Goal: Transaction & Acquisition: Purchase product/service

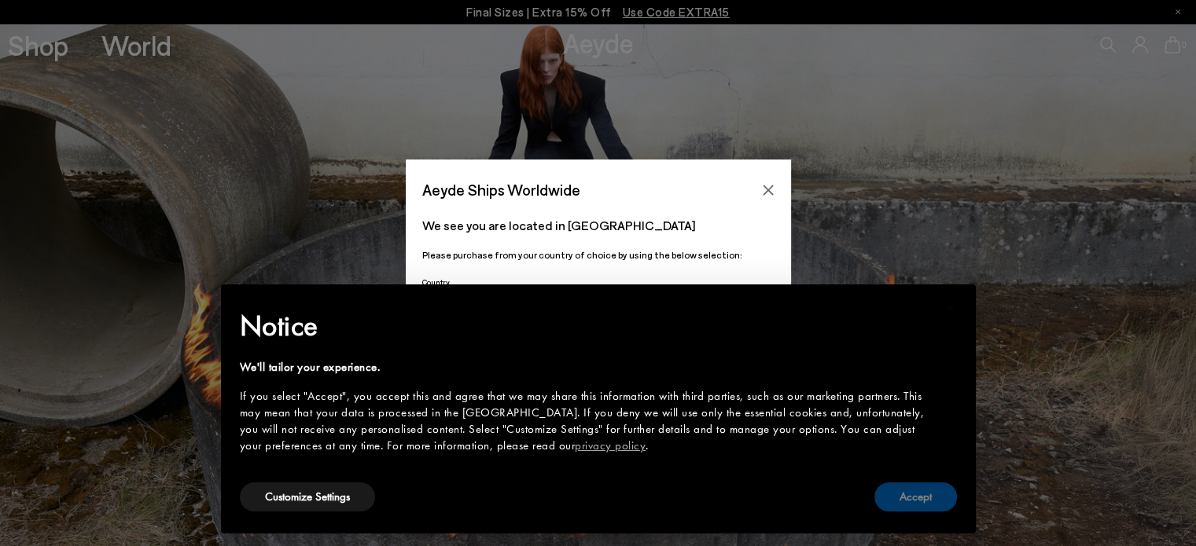
click at [925, 504] on button "Accept" at bounding box center [915, 497] width 83 height 29
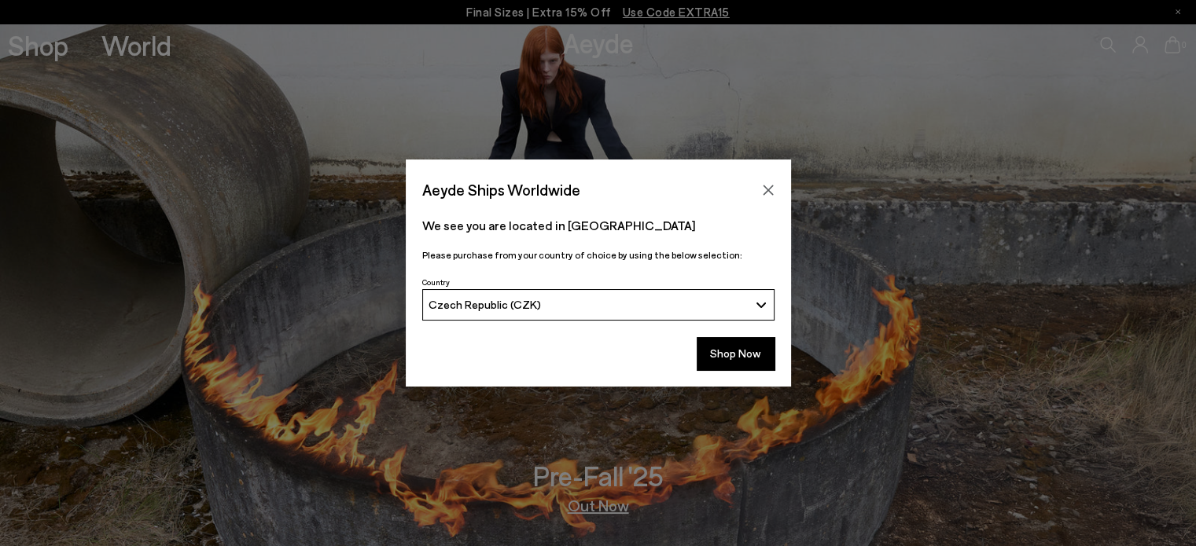
click at [655, 305] on div "Czech Republic (CZK)" at bounding box center [588, 304] width 320 height 13
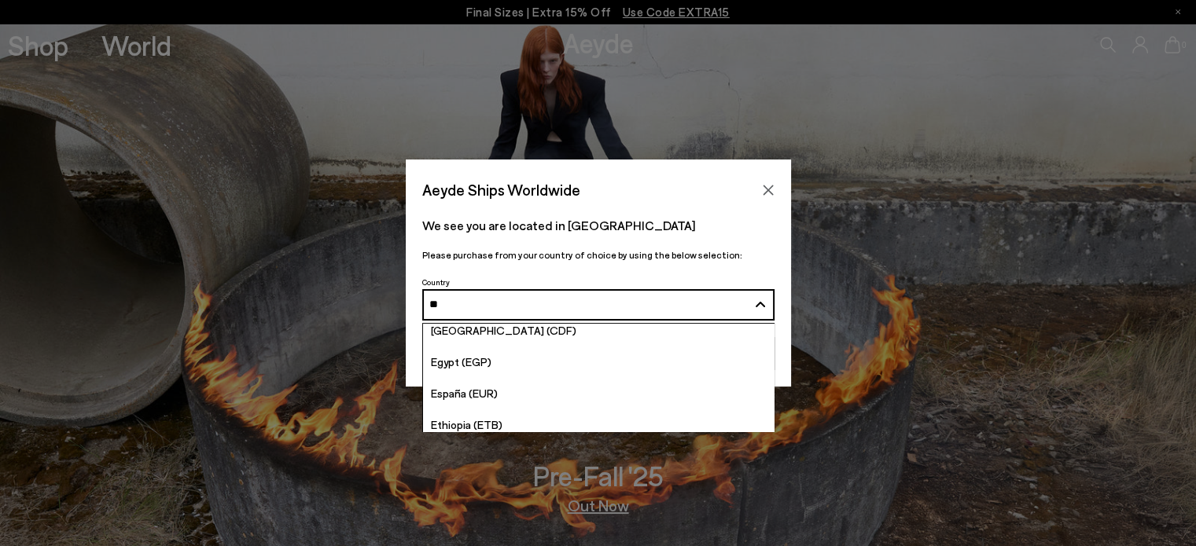
scroll to position [17, 0]
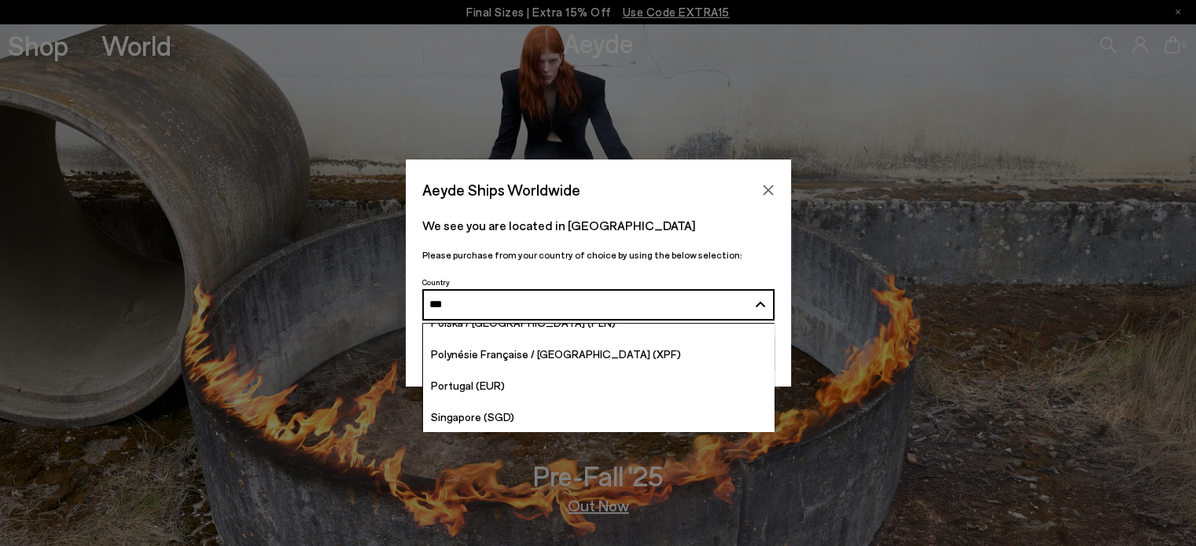
type input "****"
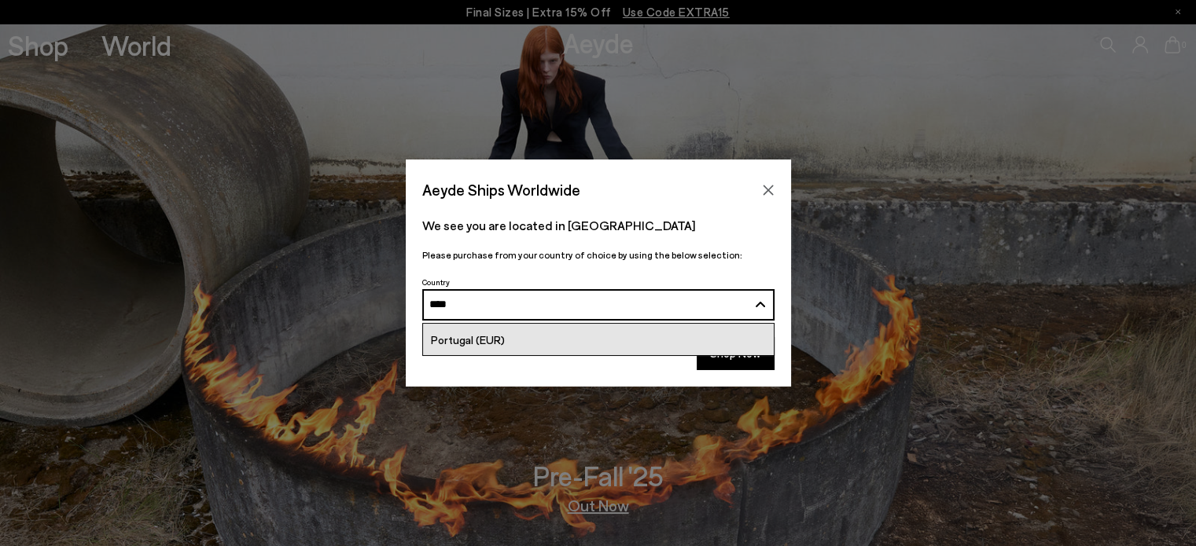
click at [575, 336] on link "Portugal (EUR)" at bounding box center [598, 339] width 351 height 31
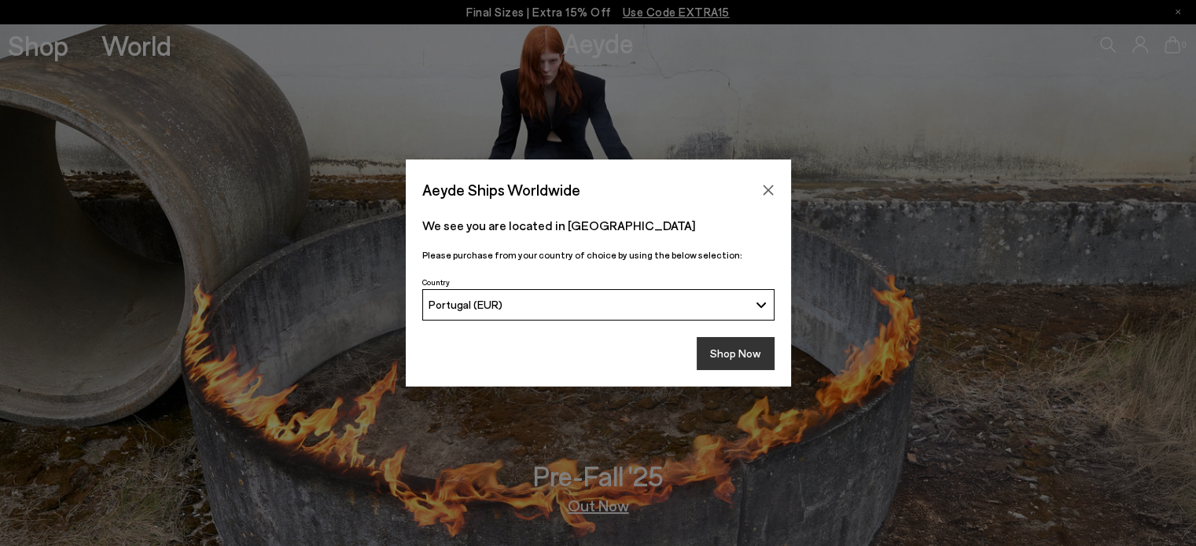
click at [737, 348] on button "Shop Now" at bounding box center [736, 353] width 78 height 33
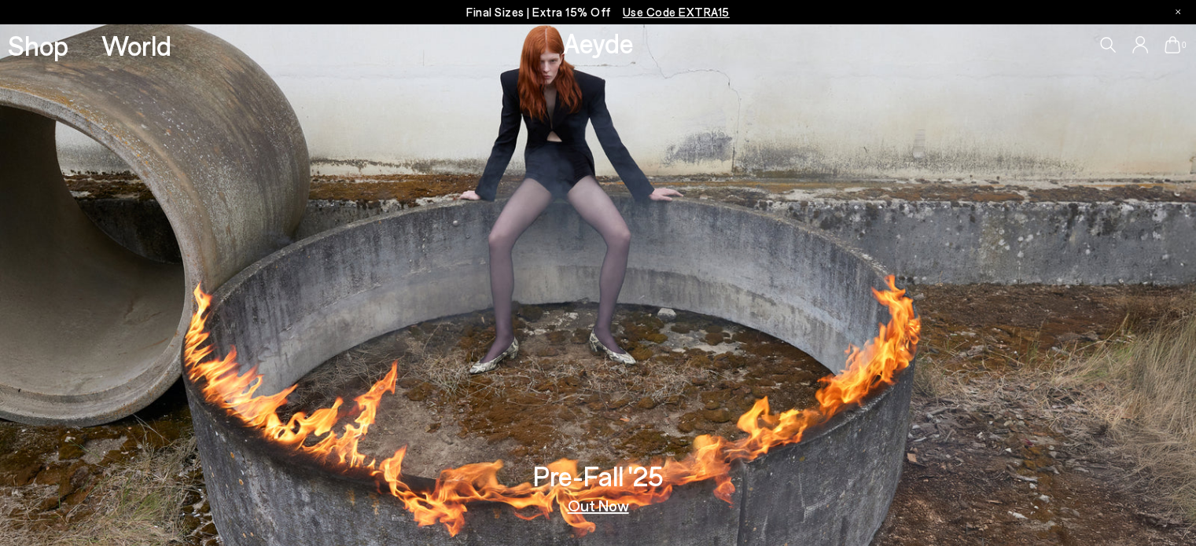
click at [599, 508] on link "Out Now" at bounding box center [598, 506] width 61 height 16
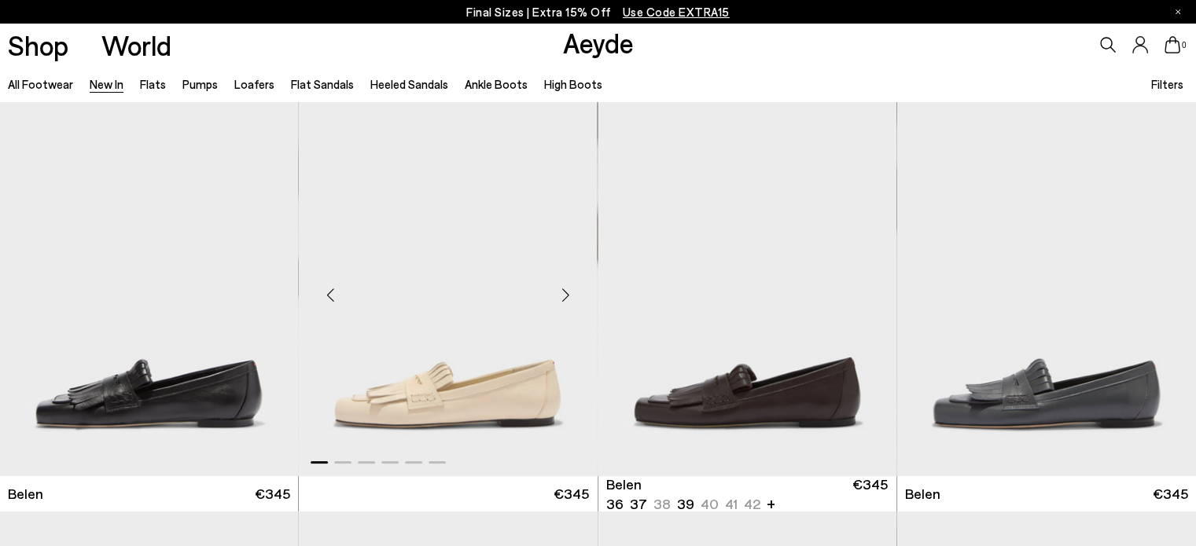
click at [574, 289] on div "Next slide" at bounding box center [565, 295] width 47 height 47
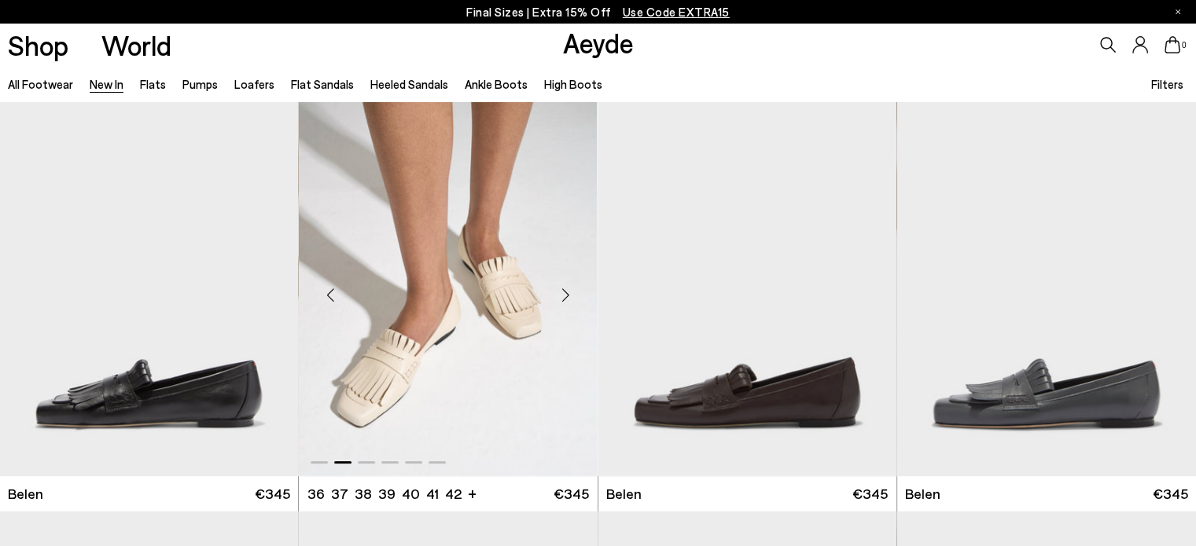
click at [574, 289] on div "Next slide" at bounding box center [565, 295] width 47 height 47
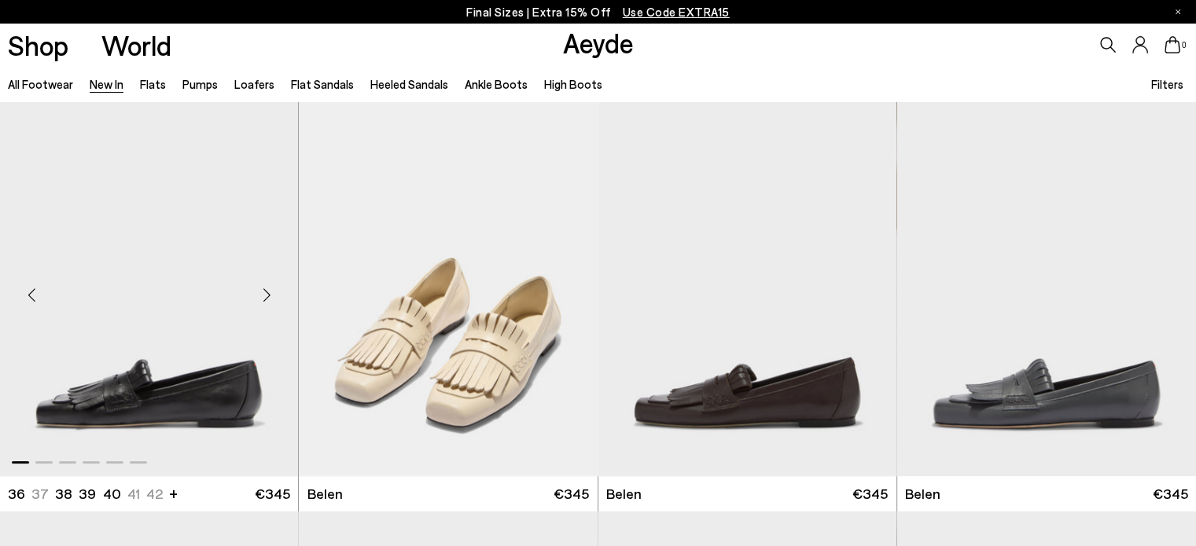
click at [274, 292] on div "Next slide" at bounding box center [266, 295] width 47 height 47
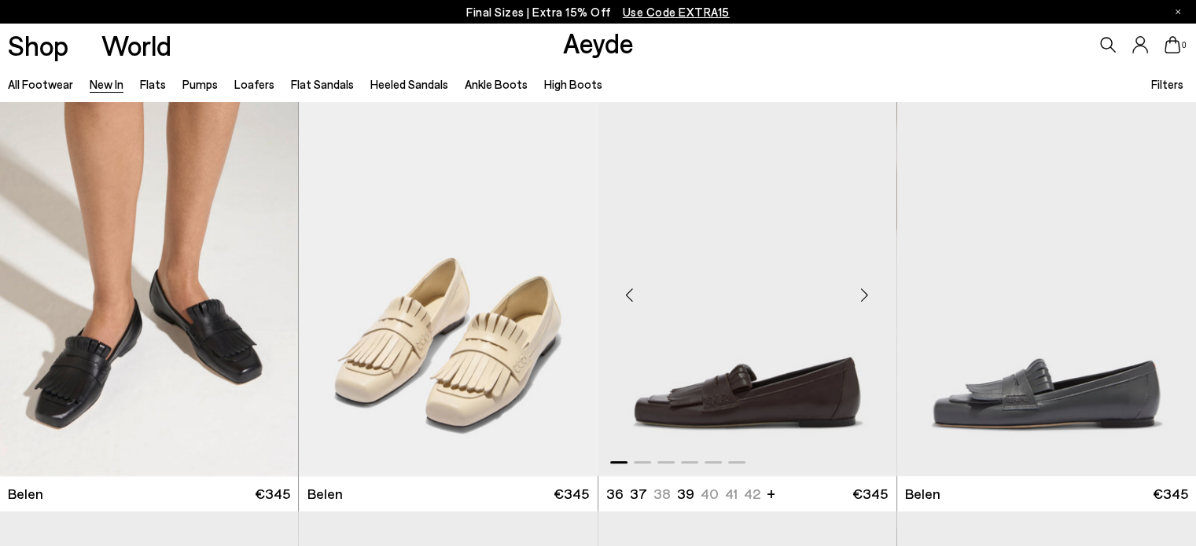
click at [876, 300] on div "Next slide" at bounding box center [864, 295] width 47 height 47
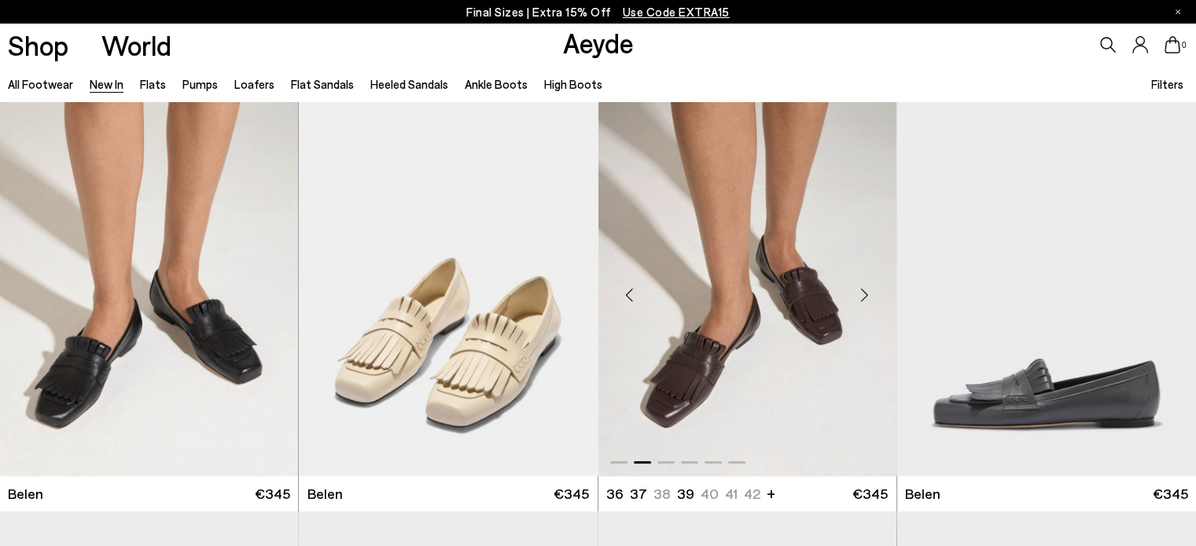
click at [876, 300] on div "Next slide" at bounding box center [864, 295] width 47 height 47
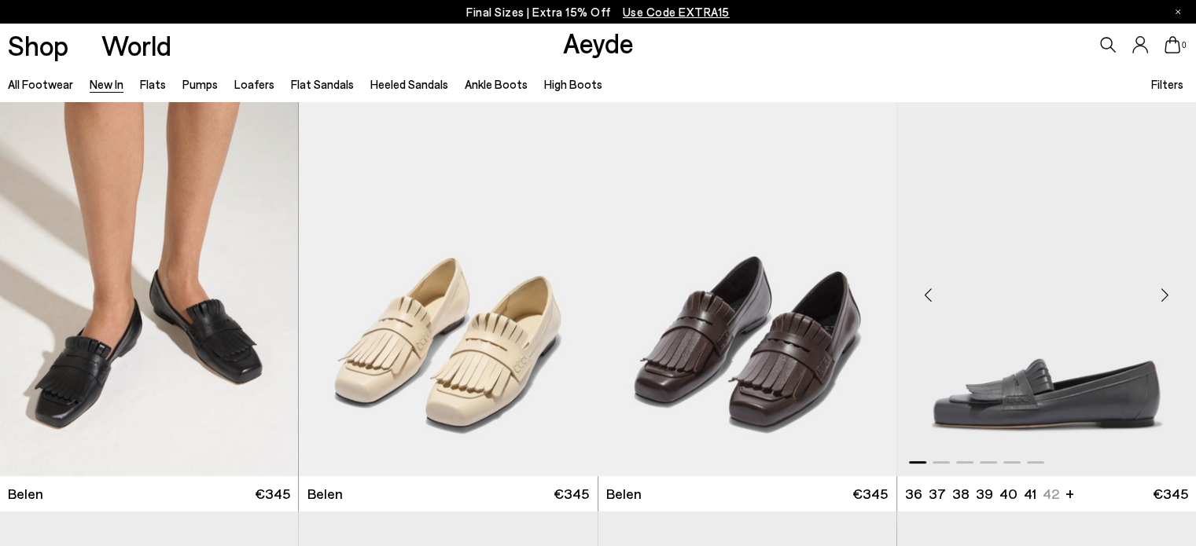
click at [1164, 291] on div "Next slide" at bounding box center [1164, 295] width 47 height 47
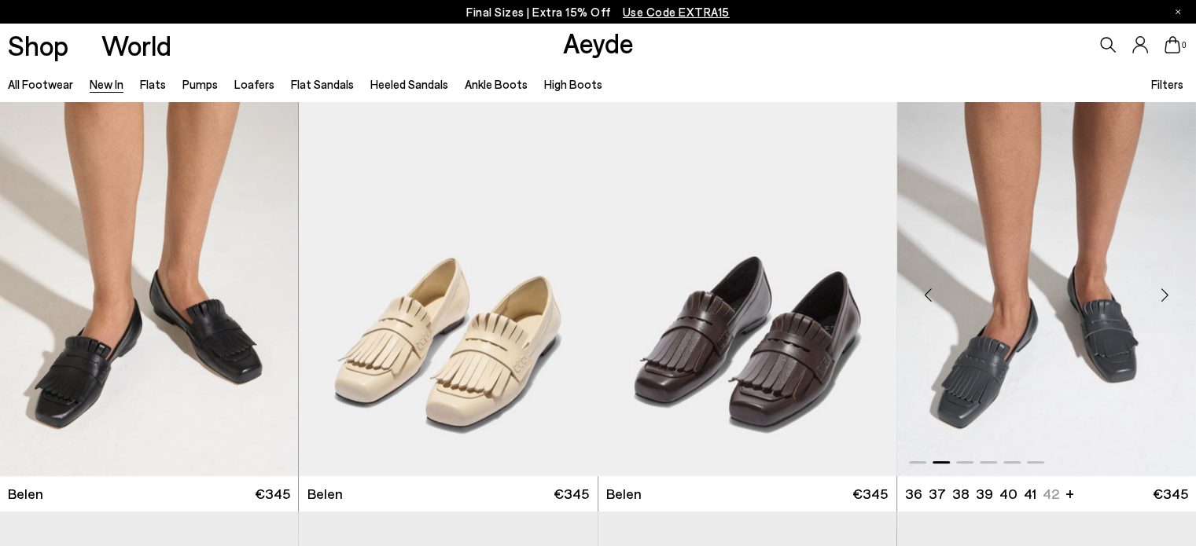
click at [1164, 291] on div "Next slide" at bounding box center [1164, 295] width 47 height 47
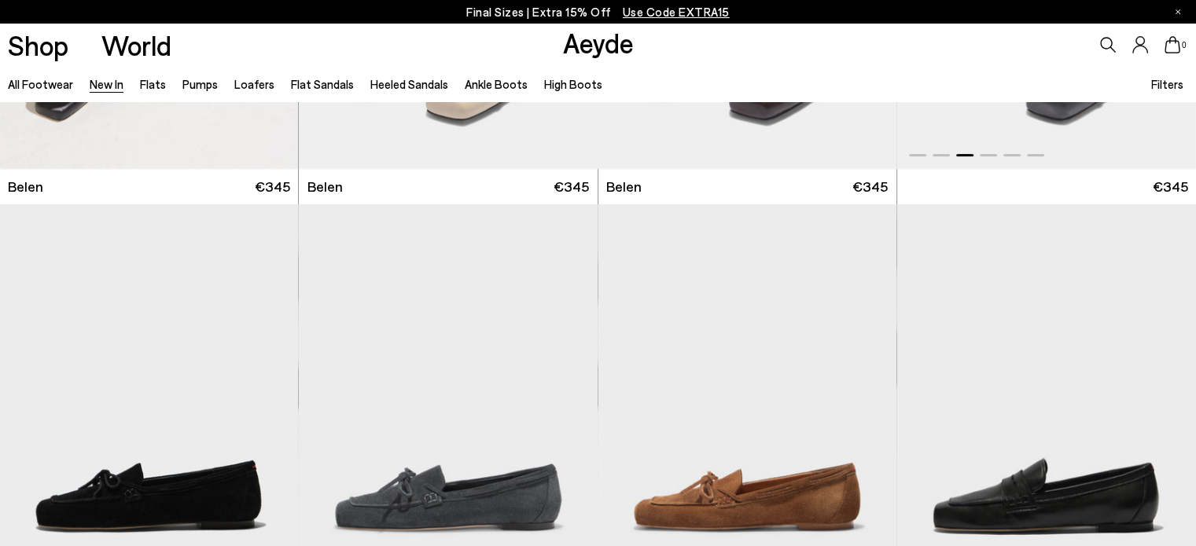
scroll to position [449, 0]
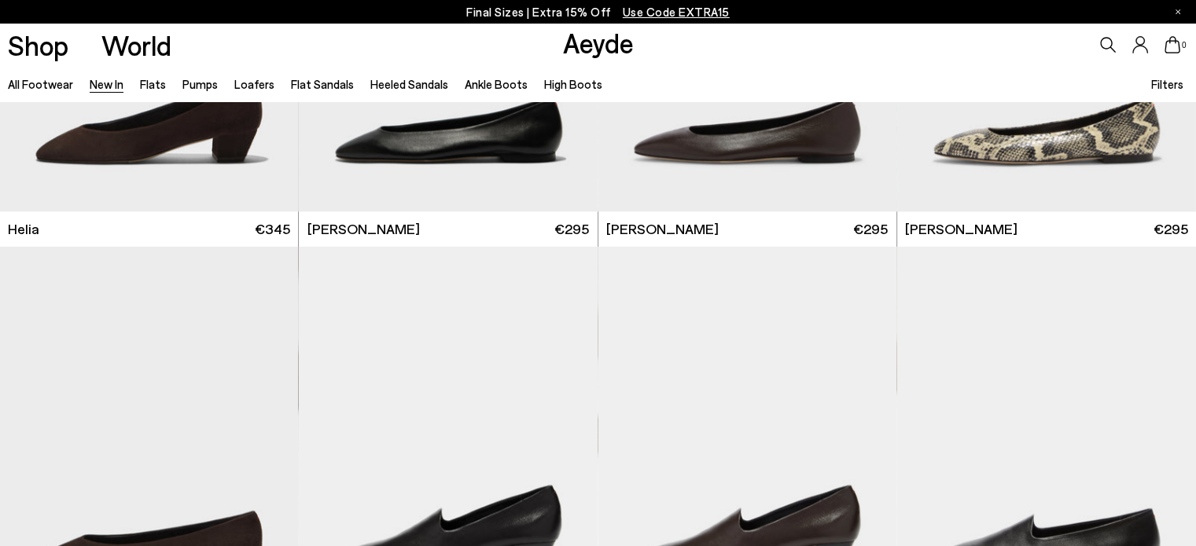
scroll to position [2144, 0]
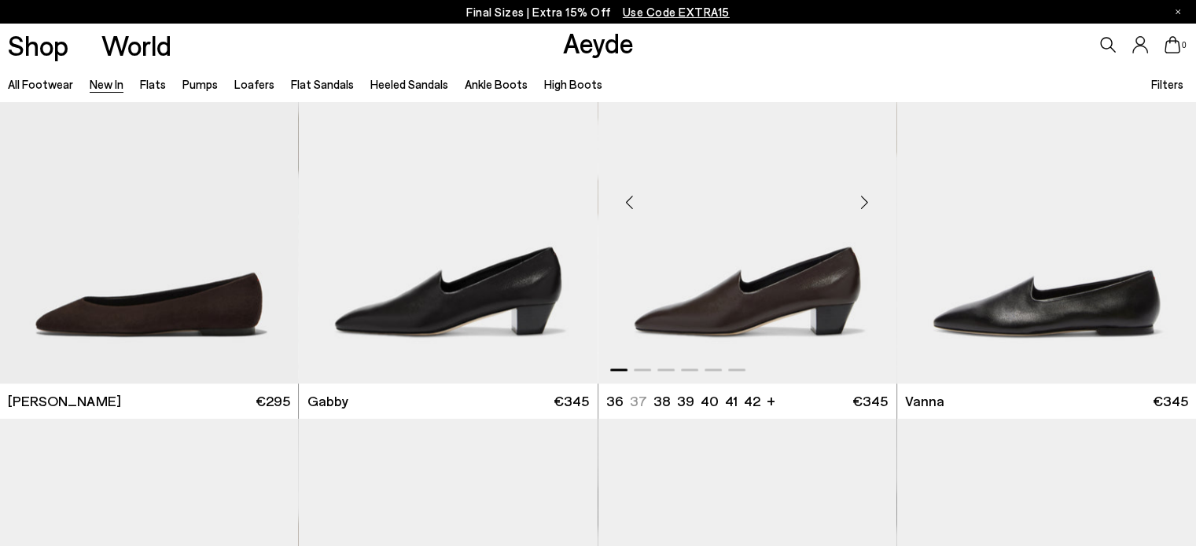
click at [863, 206] on div "Next slide" at bounding box center [864, 202] width 47 height 47
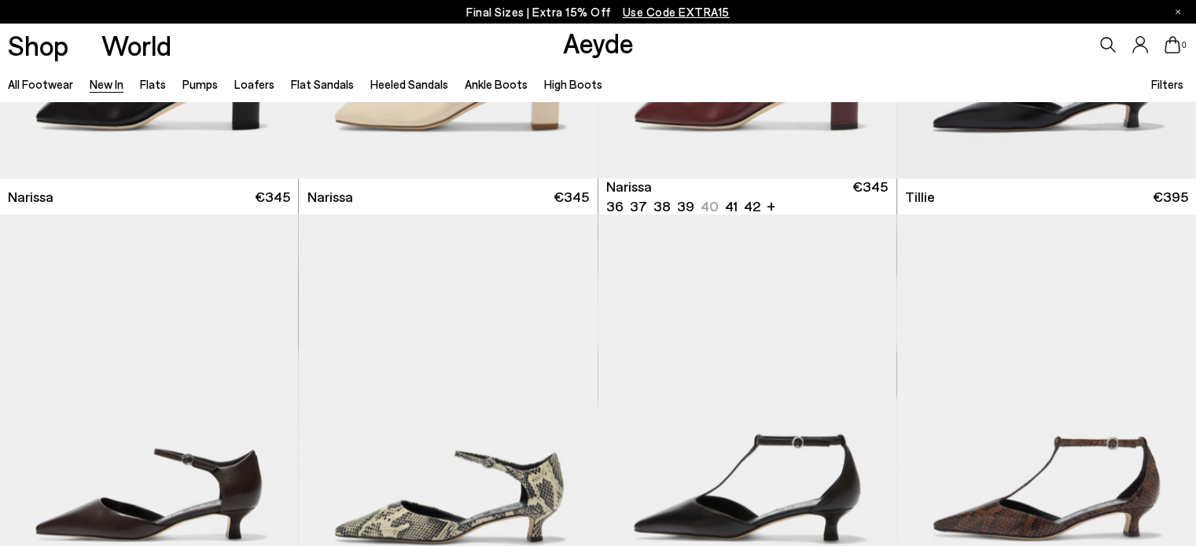
scroll to position [3219, 0]
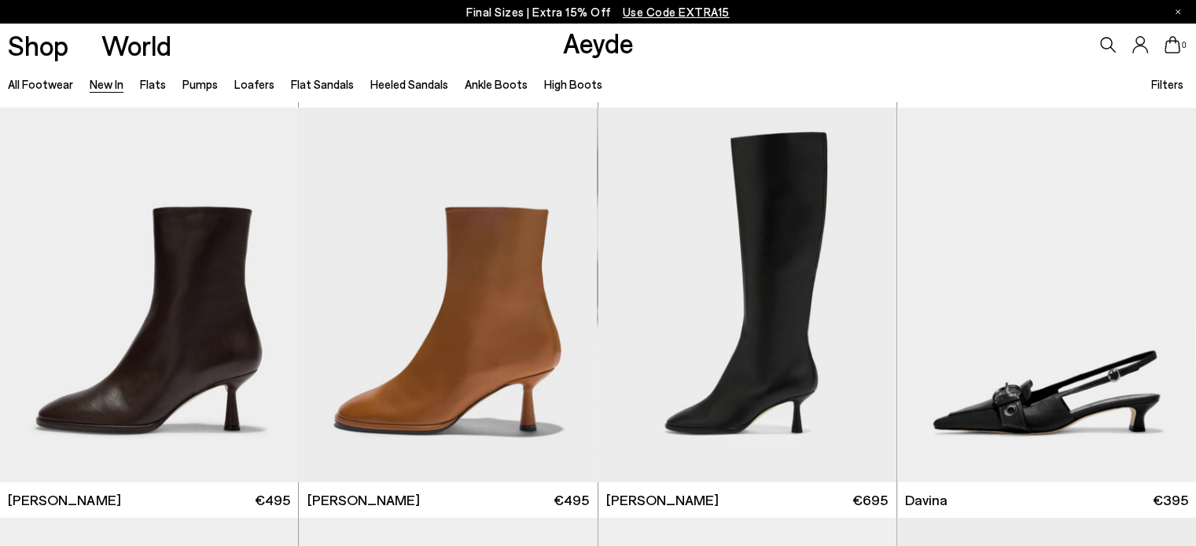
scroll to position [4508, 0]
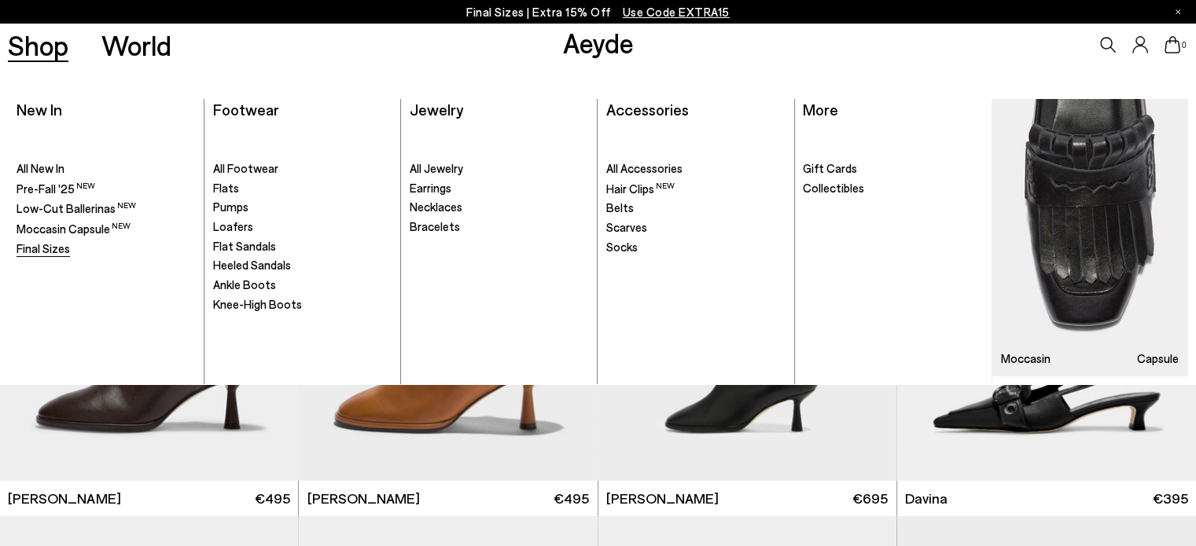
click at [57, 246] on span "Final Sizes" at bounding box center [43, 248] width 53 height 14
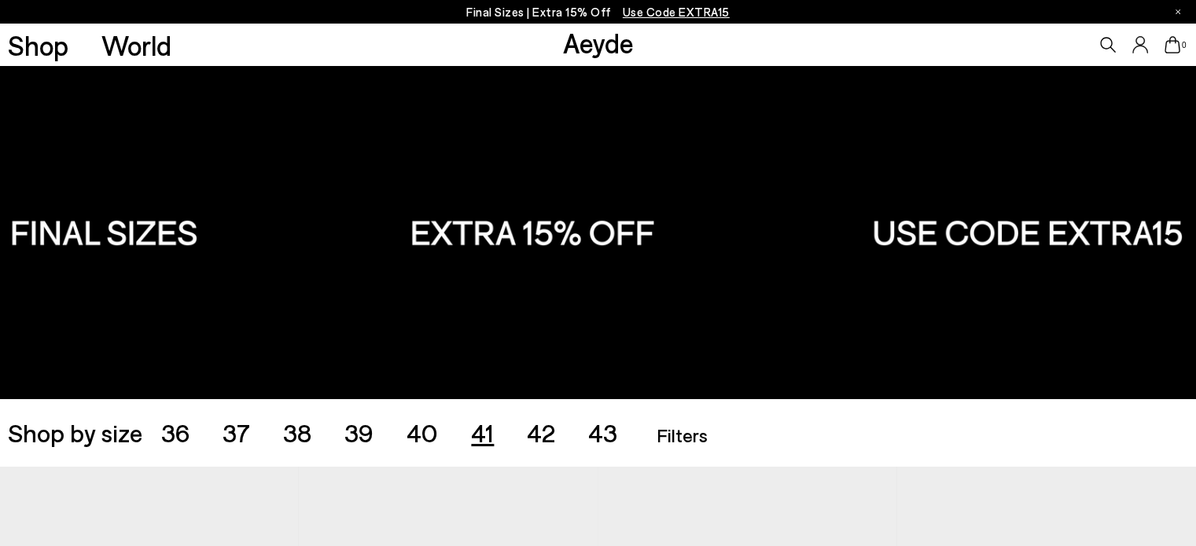
click at [484, 433] on span "41" at bounding box center [482, 432] width 23 height 30
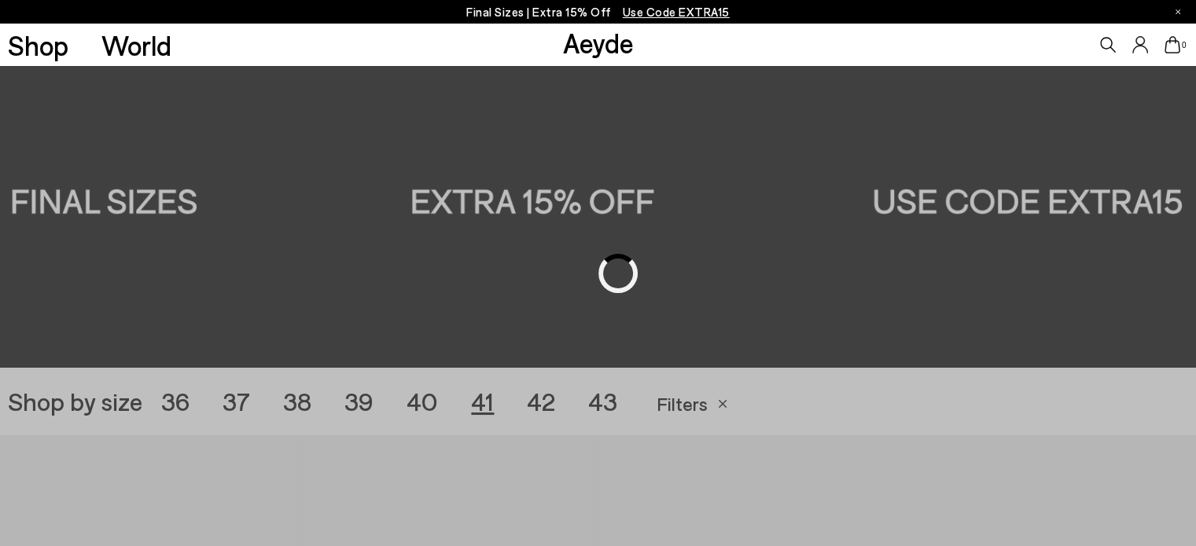
scroll to position [333, 0]
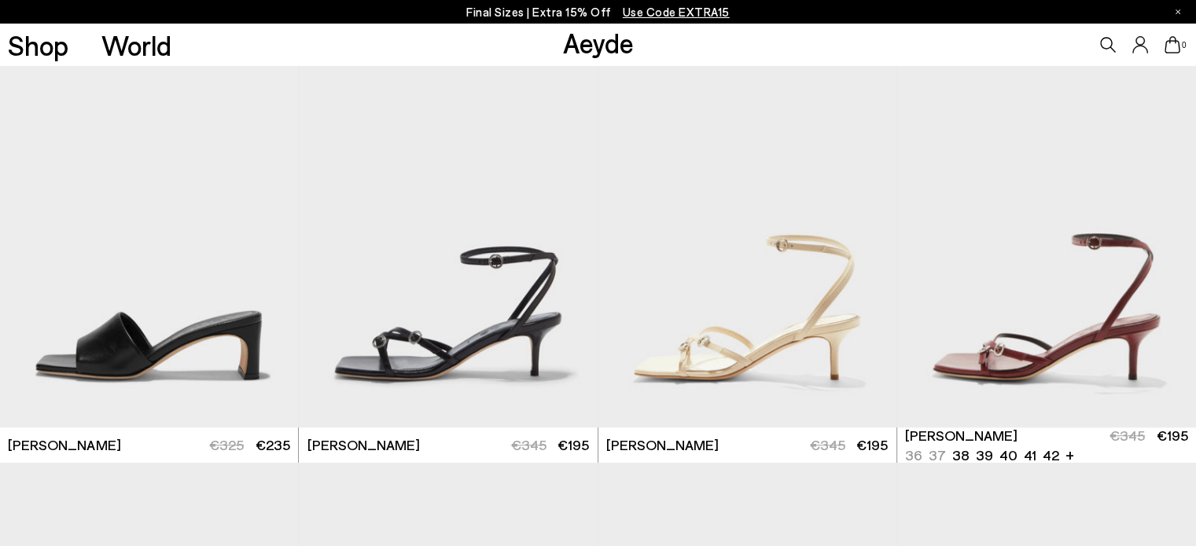
scroll to position [962, 0]
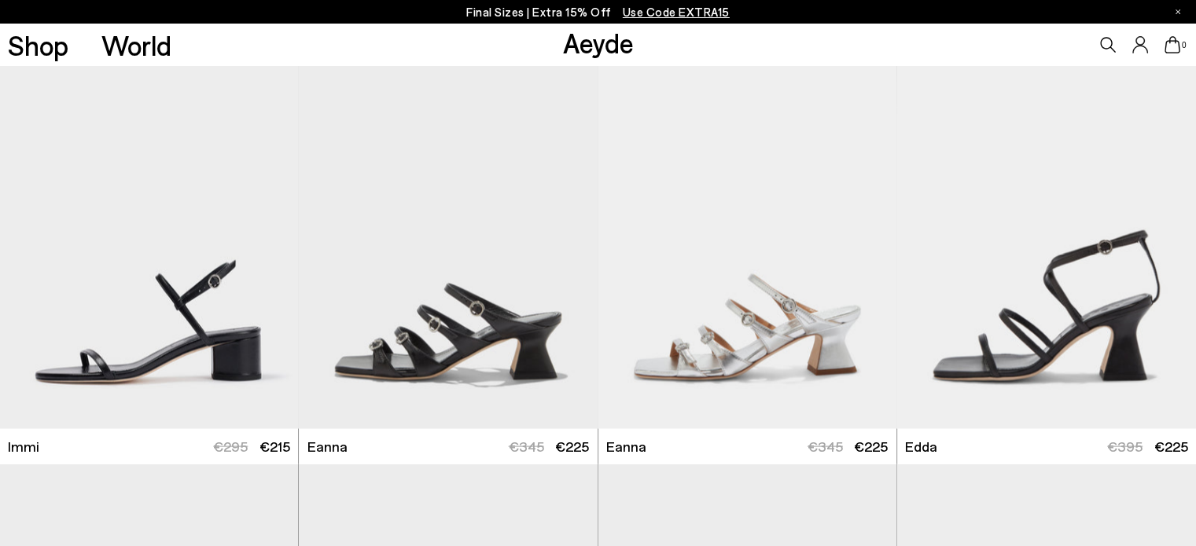
scroll to position [3296, 0]
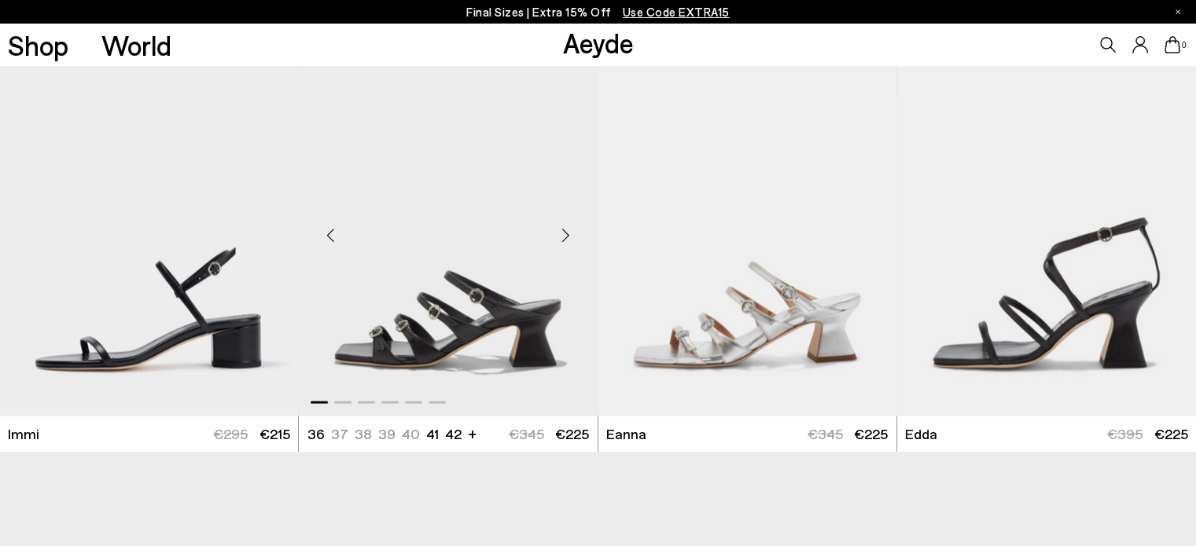
click at [573, 229] on div "Next slide" at bounding box center [565, 235] width 47 height 47
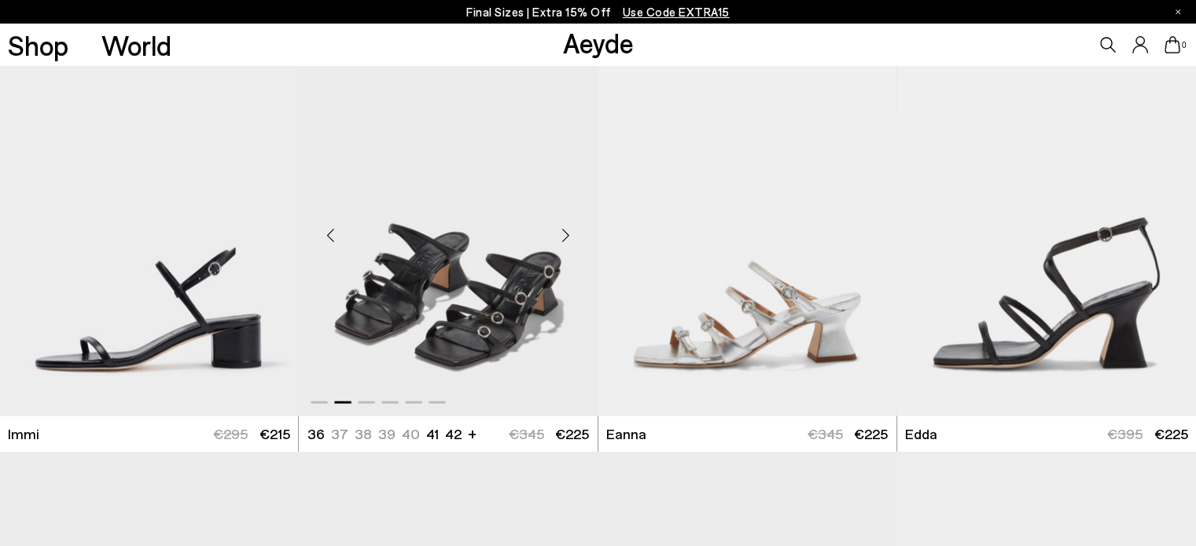
click at [576, 231] on div "Next slide" at bounding box center [565, 235] width 47 height 47
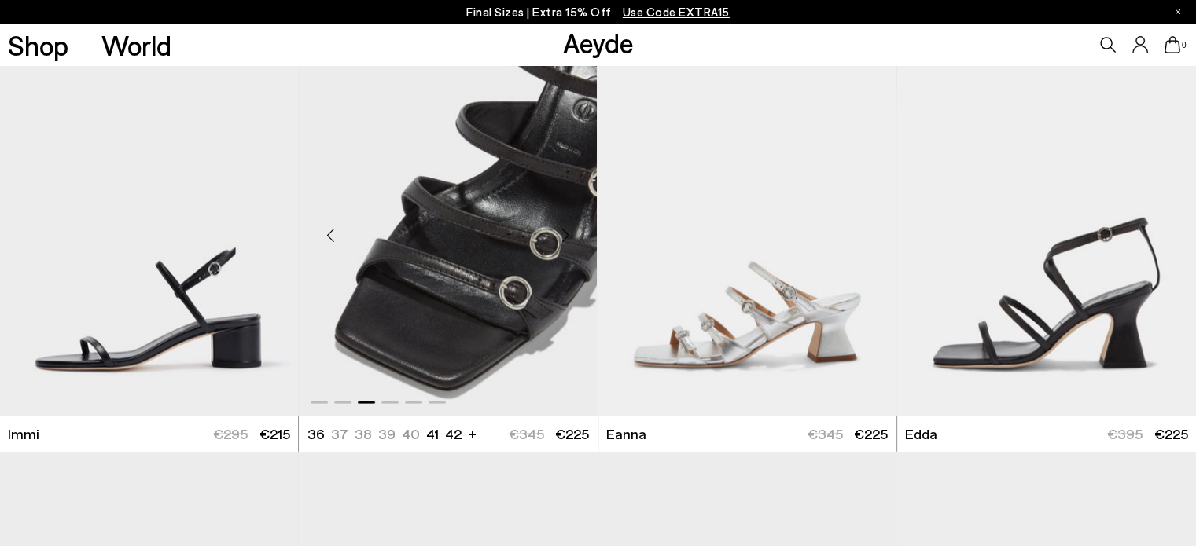
click at [576, 231] on div "Next slide" at bounding box center [565, 235] width 47 height 47
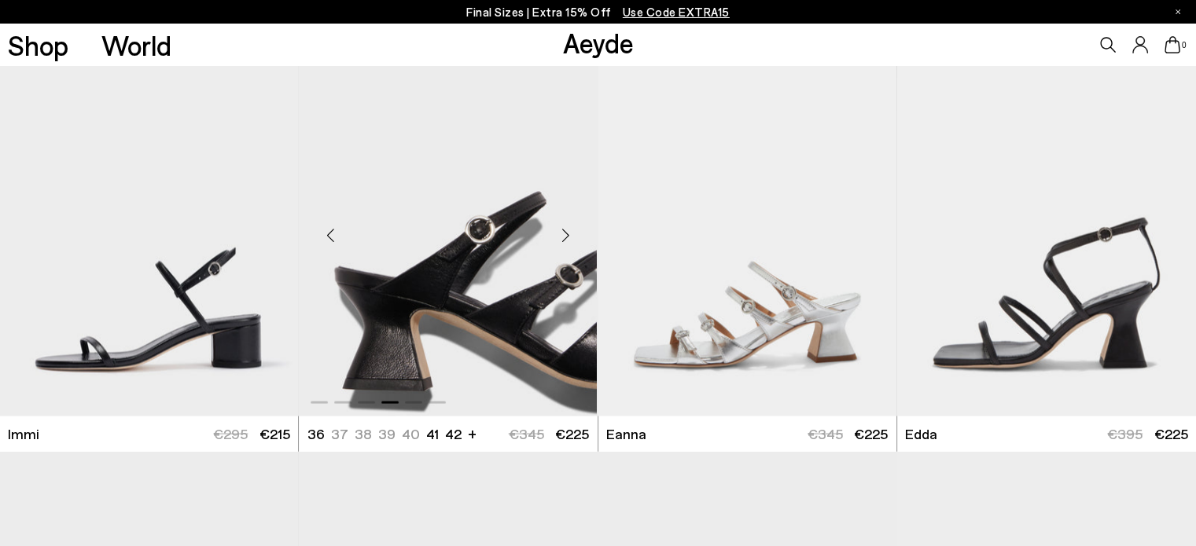
click at [575, 241] on div "Next slide" at bounding box center [565, 235] width 47 height 47
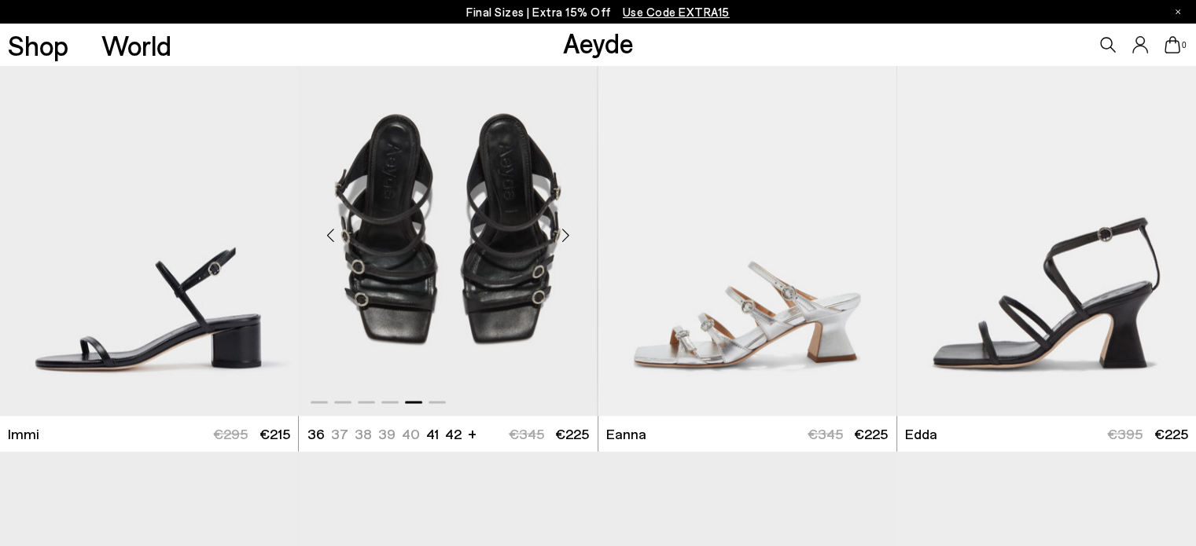
click at [575, 245] on div "Next slide" at bounding box center [565, 235] width 47 height 47
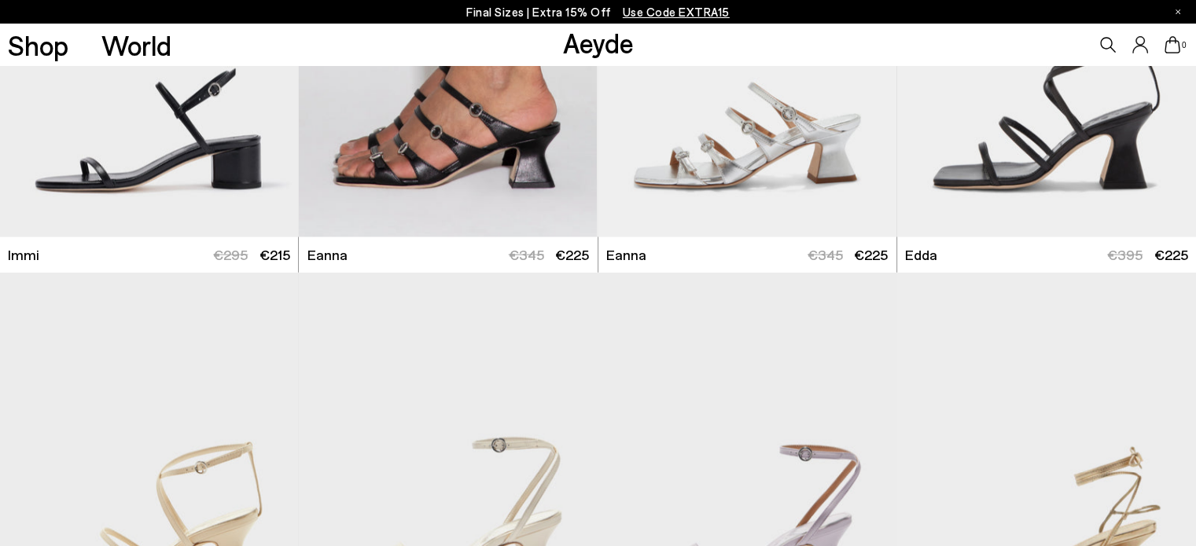
scroll to position [3599, 0]
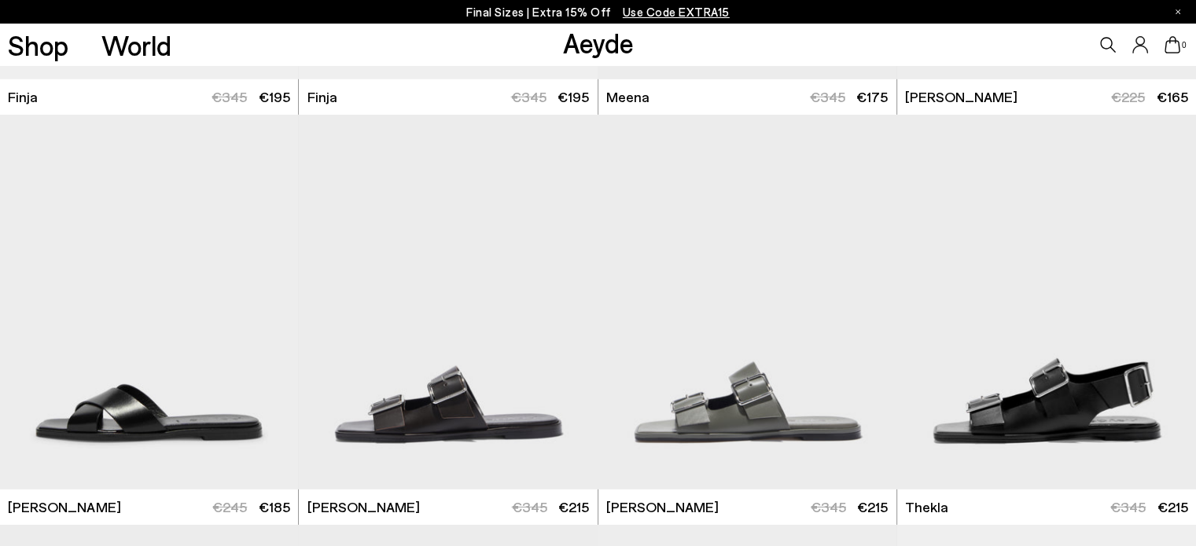
scroll to position [4928, 0]
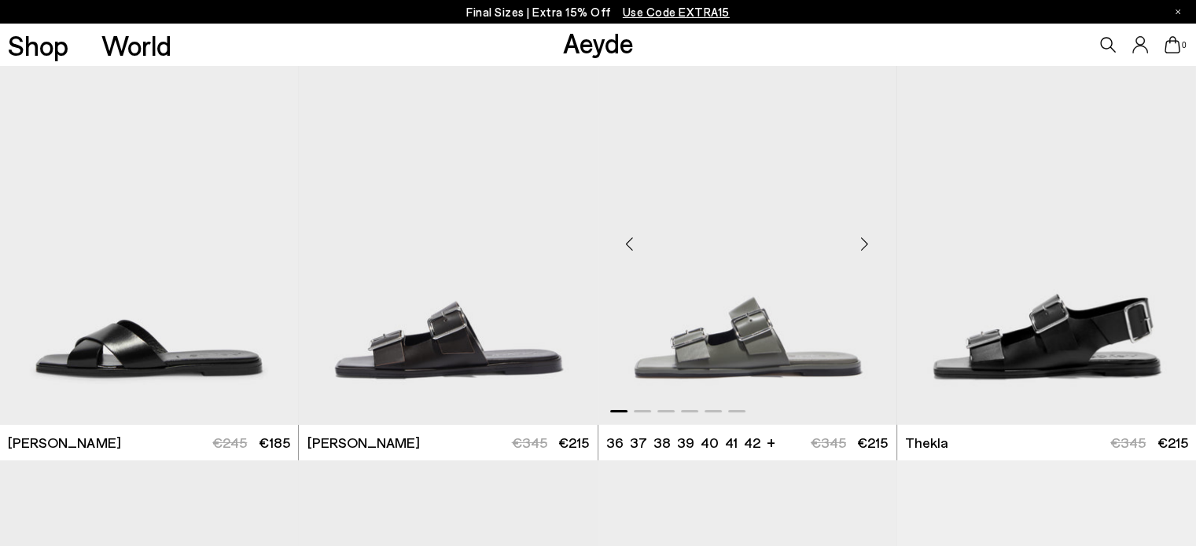
click at [881, 235] on div "Next slide" at bounding box center [864, 244] width 47 height 47
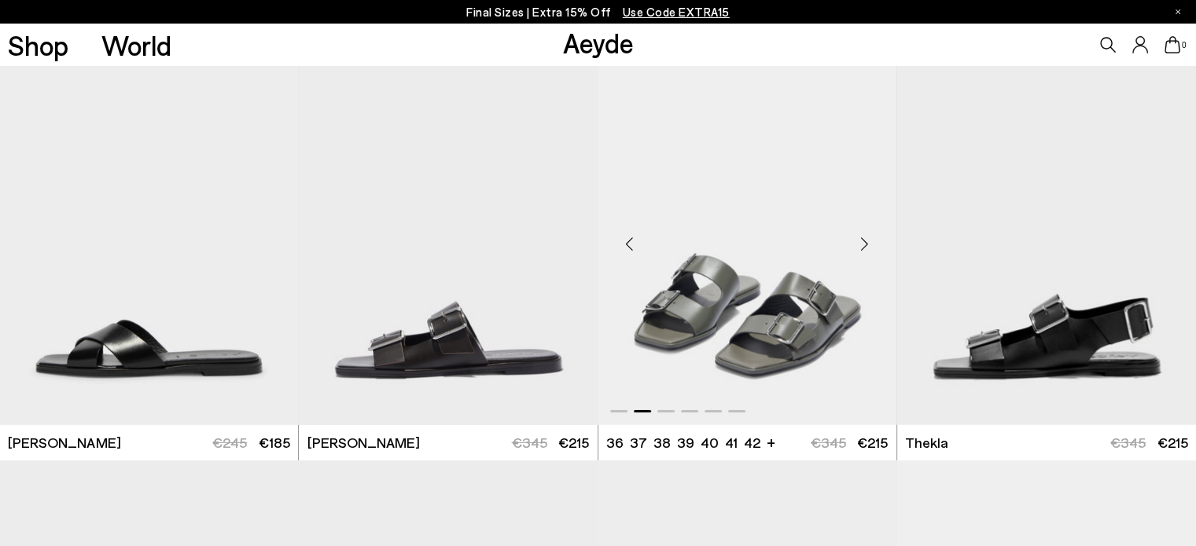
click at [881, 235] on div "Next slide" at bounding box center [864, 244] width 47 height 47
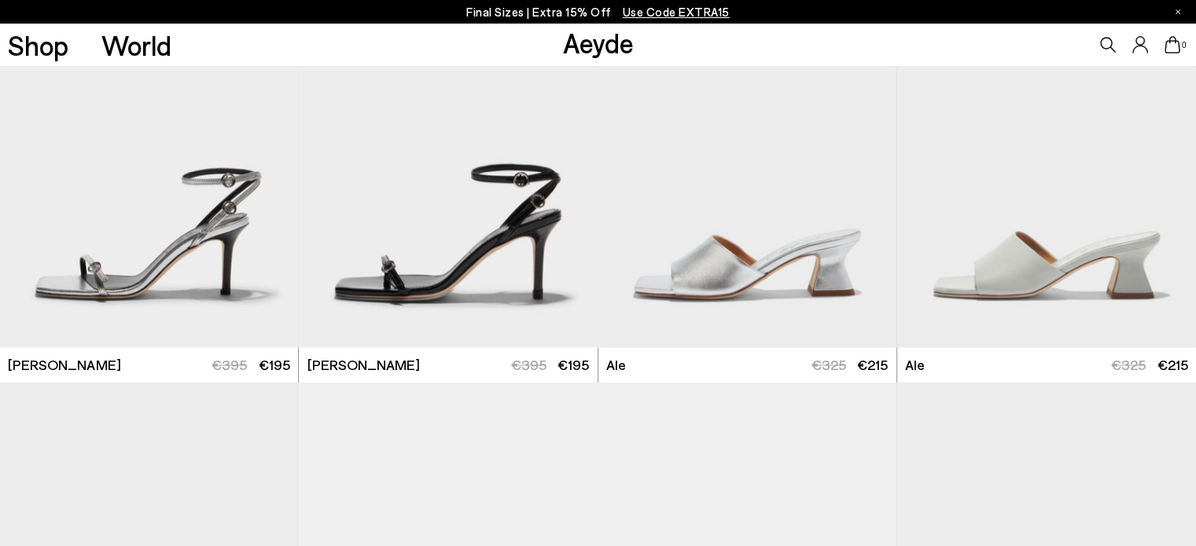
scroll to position [3315, 0]
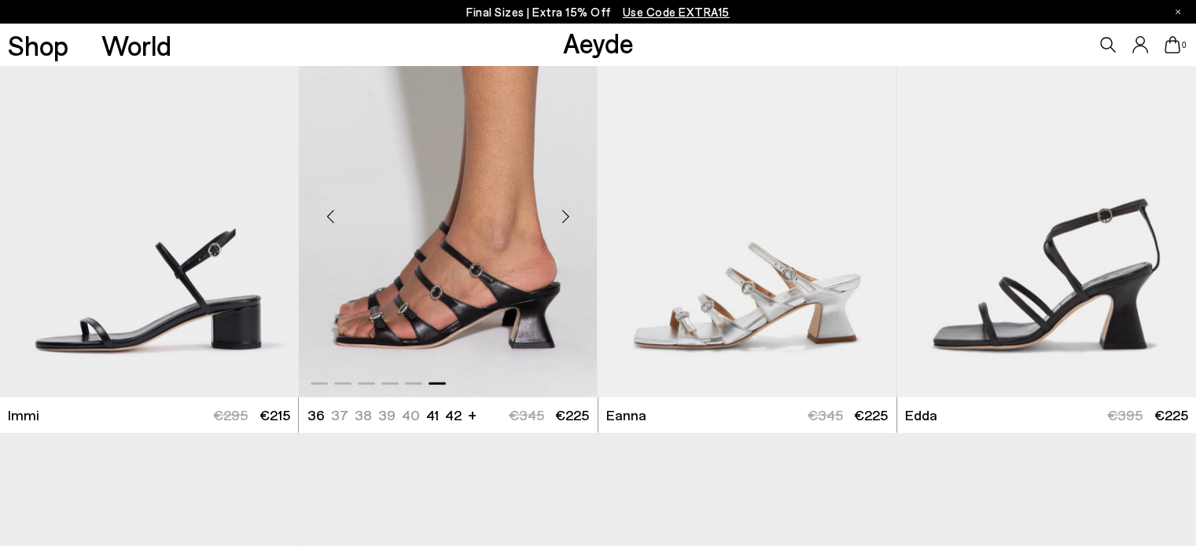
click at [507, 322] on img "6 / 6" at bounding box center [448, 210] width 298 height 375
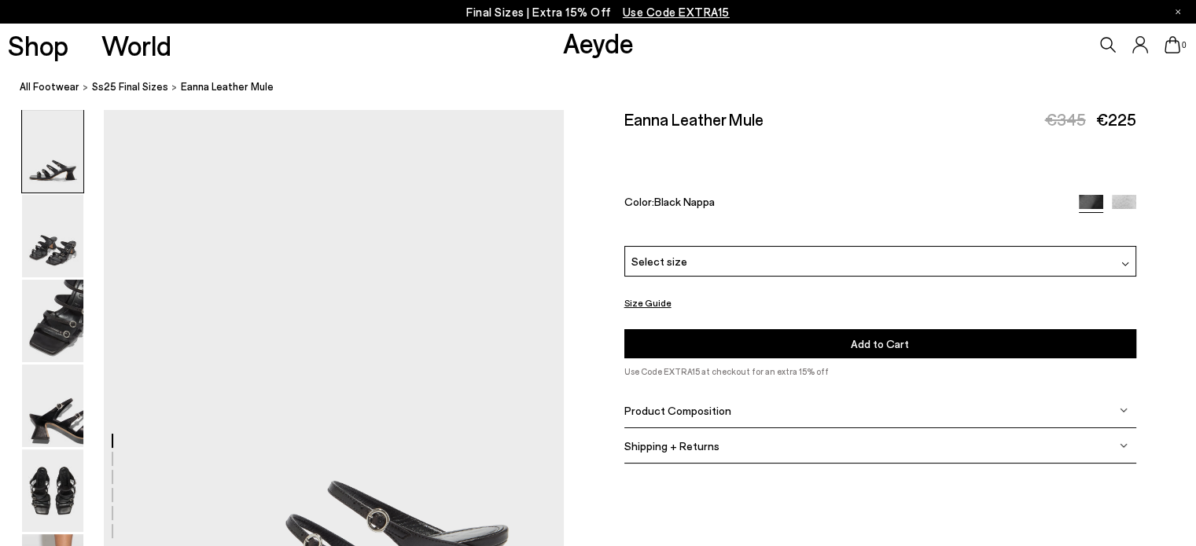
scroll to position [105, 0]
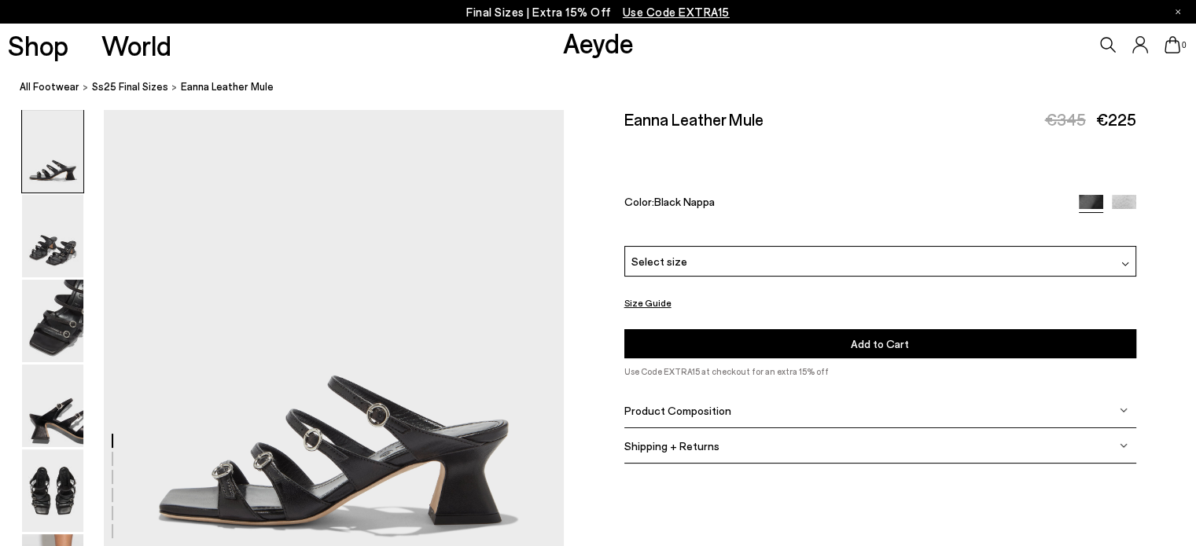
click at [811, 264] on div "Select size" at bounding box center [880, 261] width 512 height 31
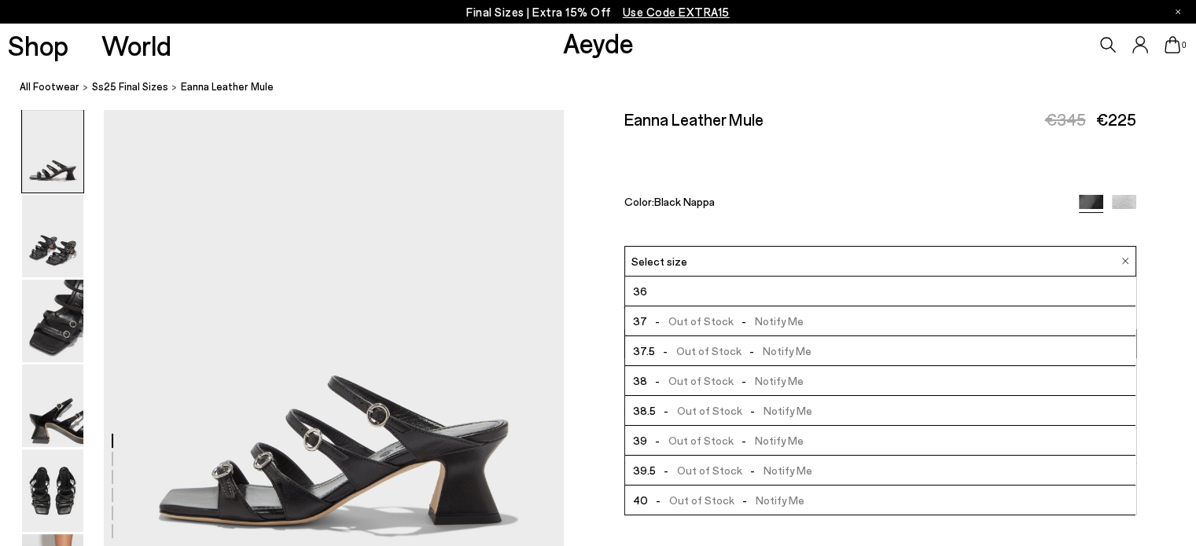
scroll to position [88, 0]
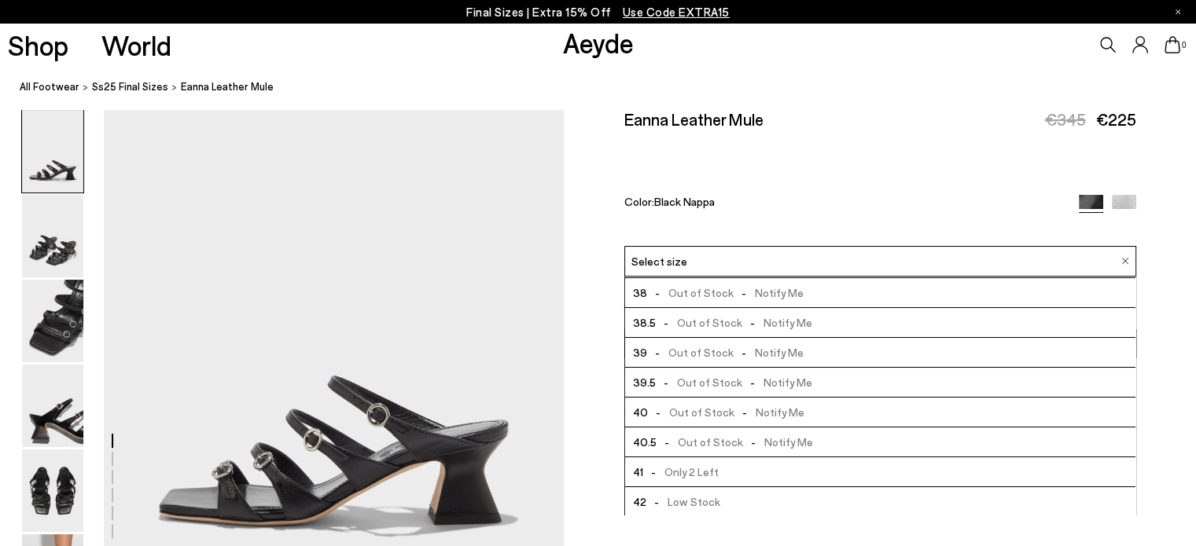
click at [689, 462] on span "- Only 2 Left" at bounding box center [680, 472] width 75 height 20
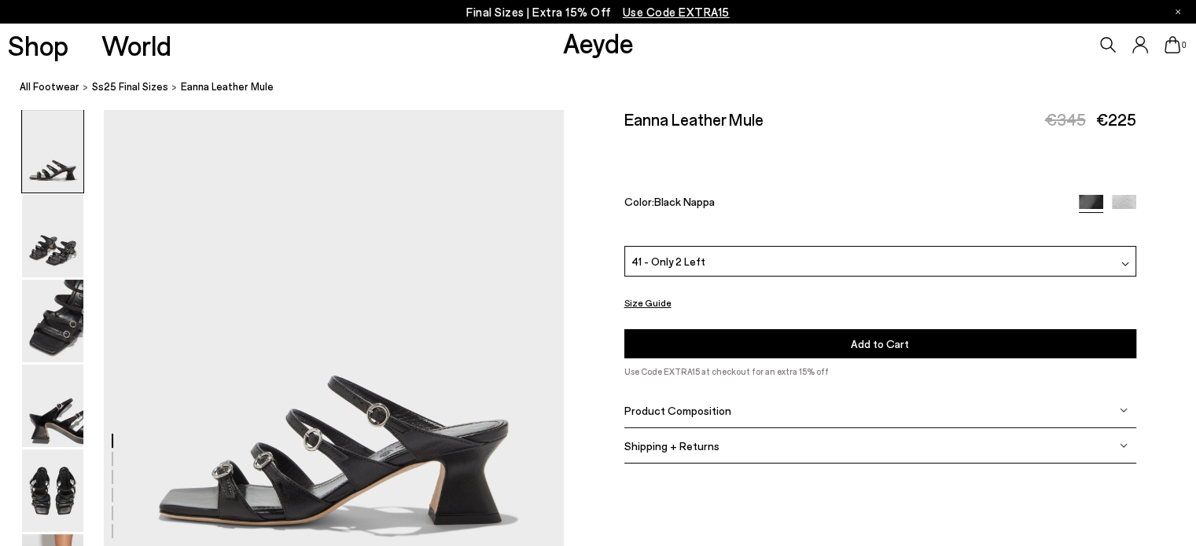
click at [746, 441] on div "Shipping + Returns" at bounding box center [880, 445] width 512 height 35
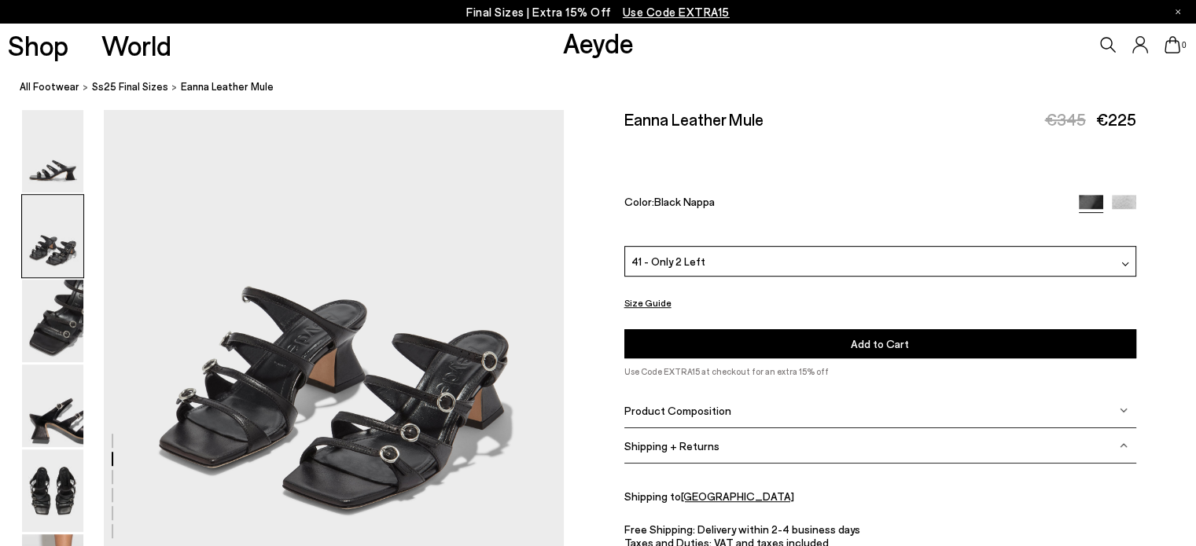
scroll to position [778, 0]
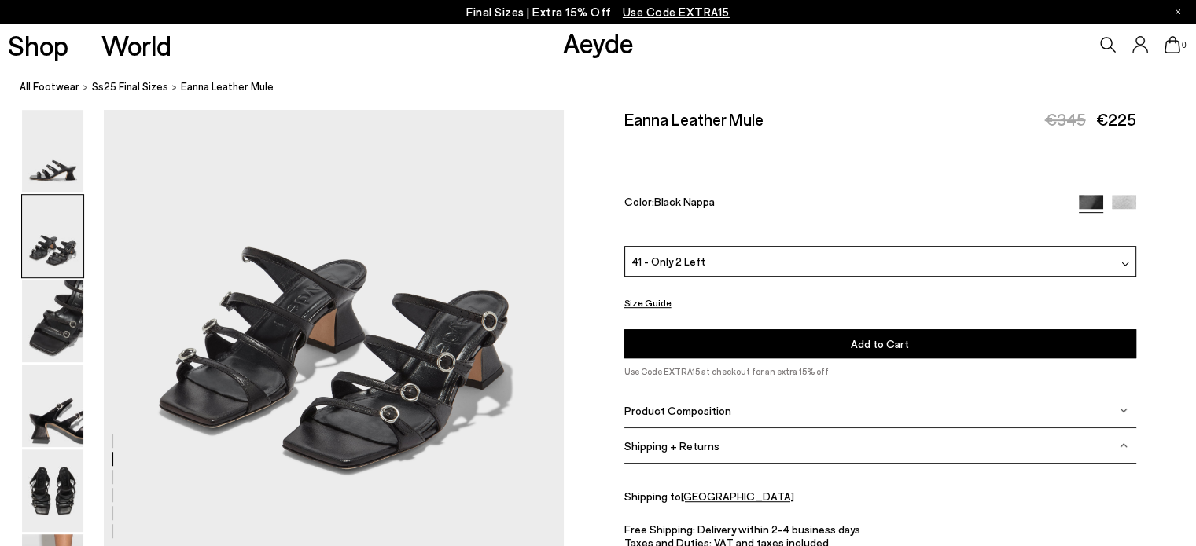
click at [1168, 436] on div "Size Guide Shoes Belt Our shoes come in European sizing. The easiest way to mea…" at bounding box center [880, 377] width 632 height 536
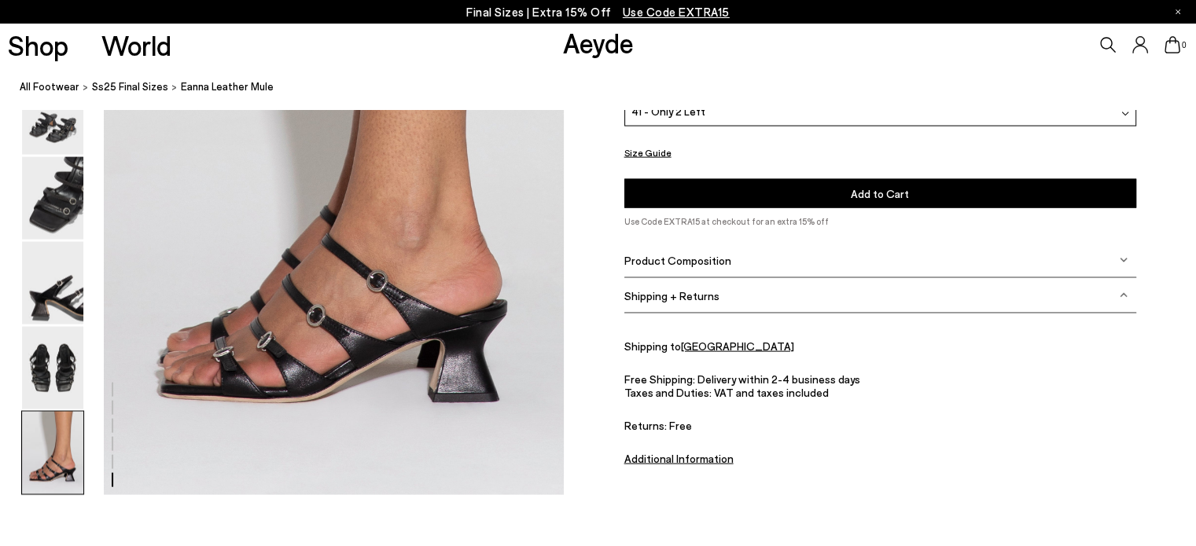
scroll to position [3308, 0]
click at [932, 262] on div "Product Composition" at bounding box center [880, 260] width 512 height 35
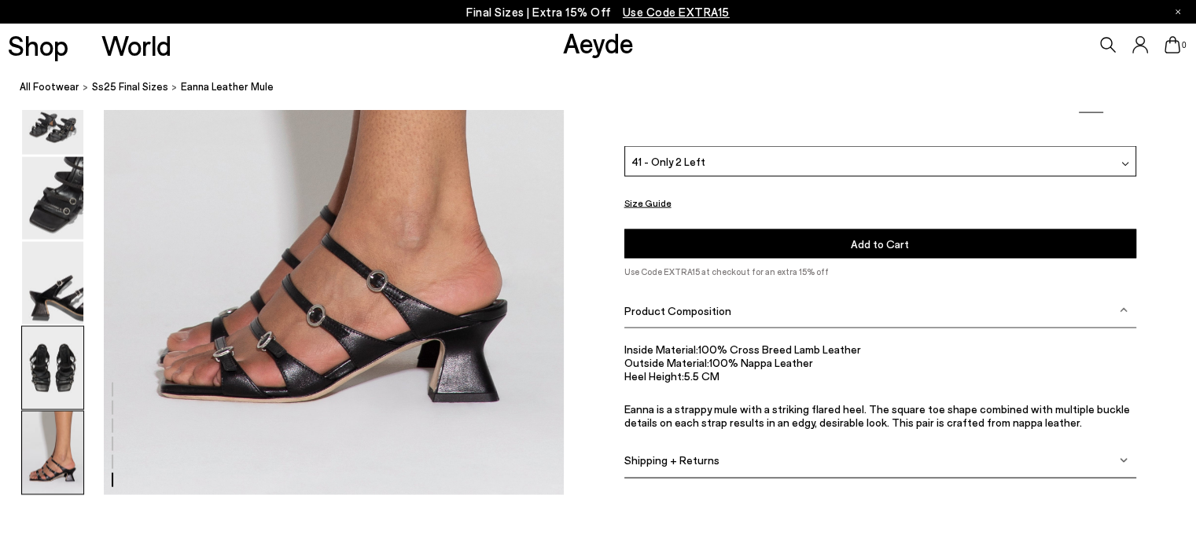
click at [43, 364] on img at bounding box center [52, 368] width 61 height 83
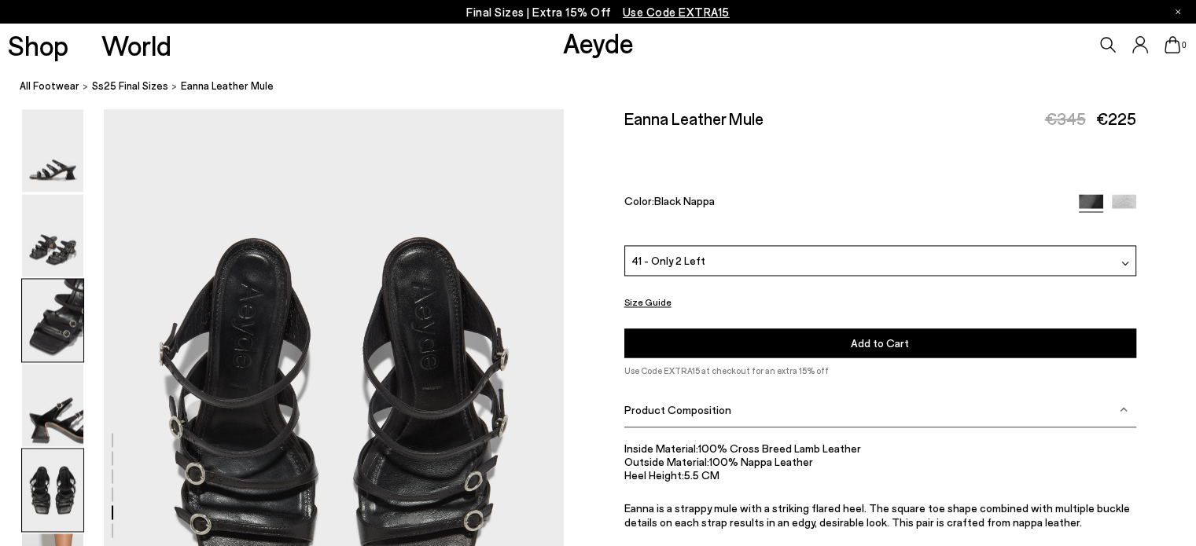
click at [50, 322] on img at bounding box center [52, 321] width 61 height 83
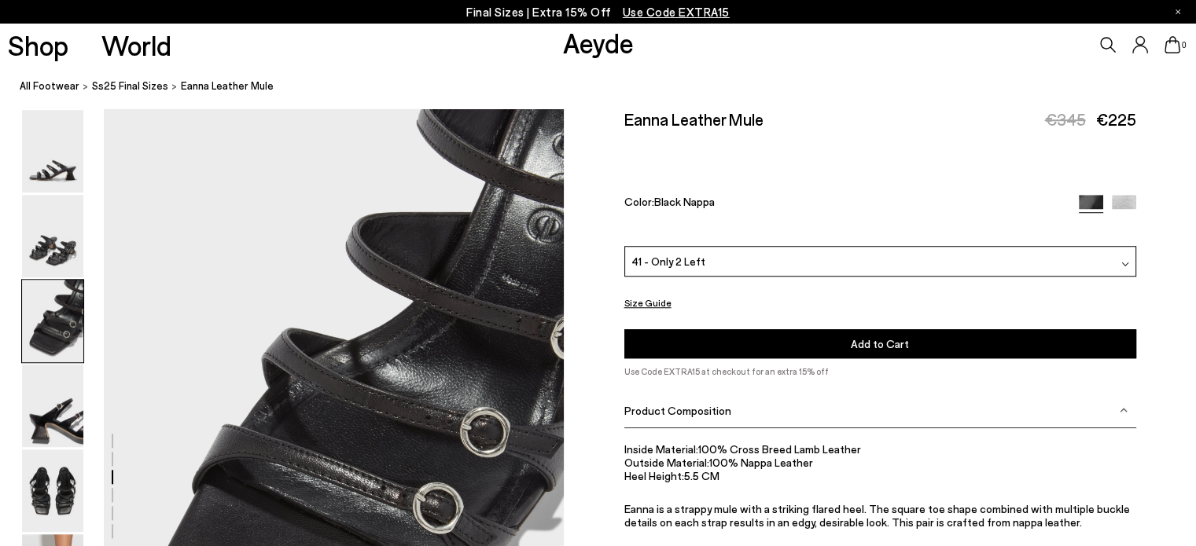
scroll to position [1233, 0]
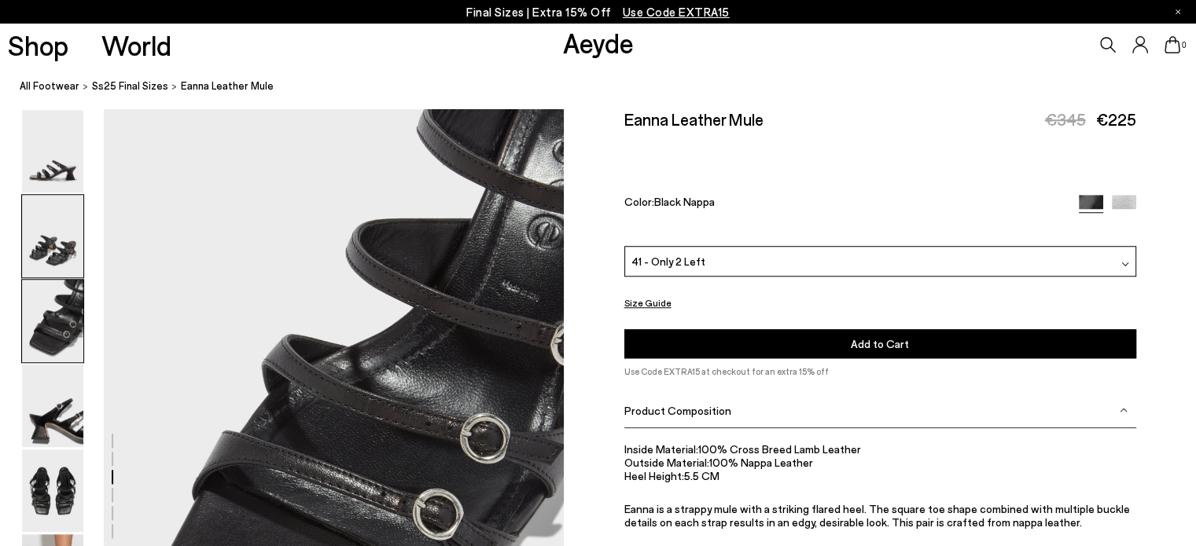
click at [49, 252] on img at bounding box center [52, 236] width 61 height 83
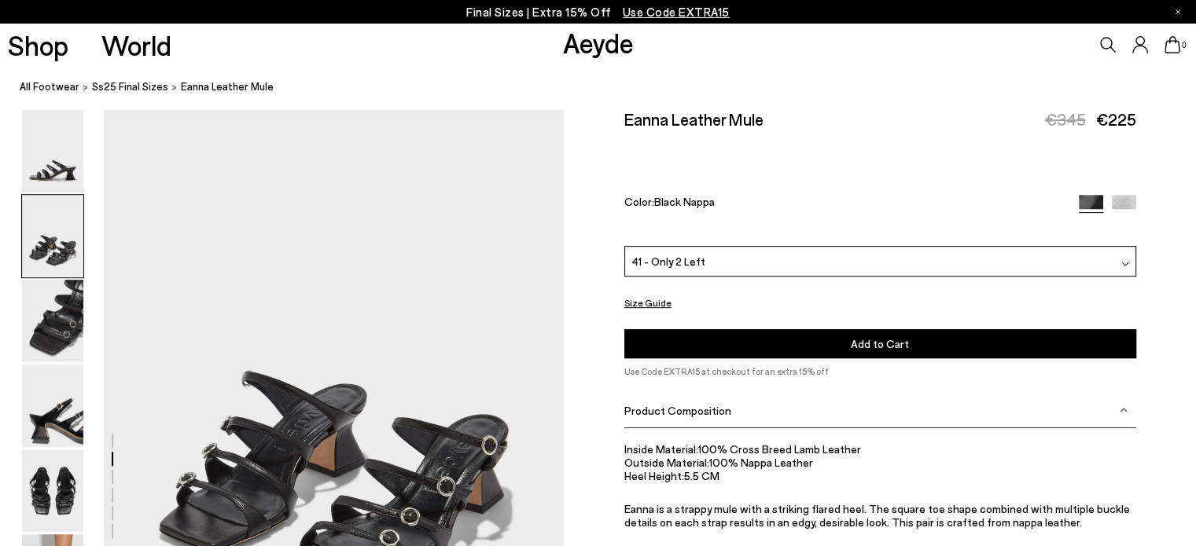
scroll to position [617, 0]
